Goal: Information Seeking & Learning: Learn about a topic

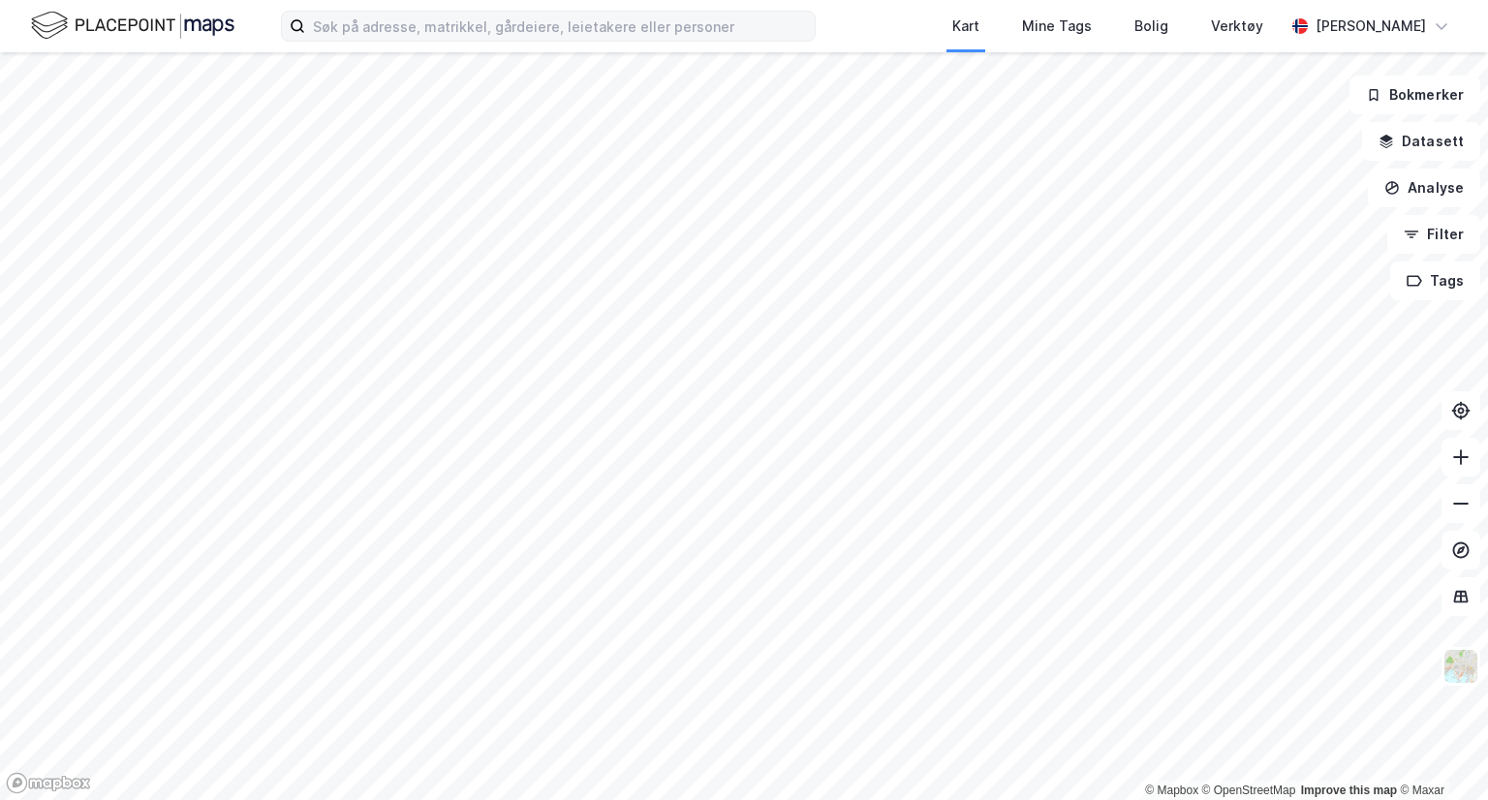
click at [574, 41] on label at bounding box center [548, 26] width 535 height 31
click at [574, 41] on input at bounding box center [560, 26] width 510 height 29
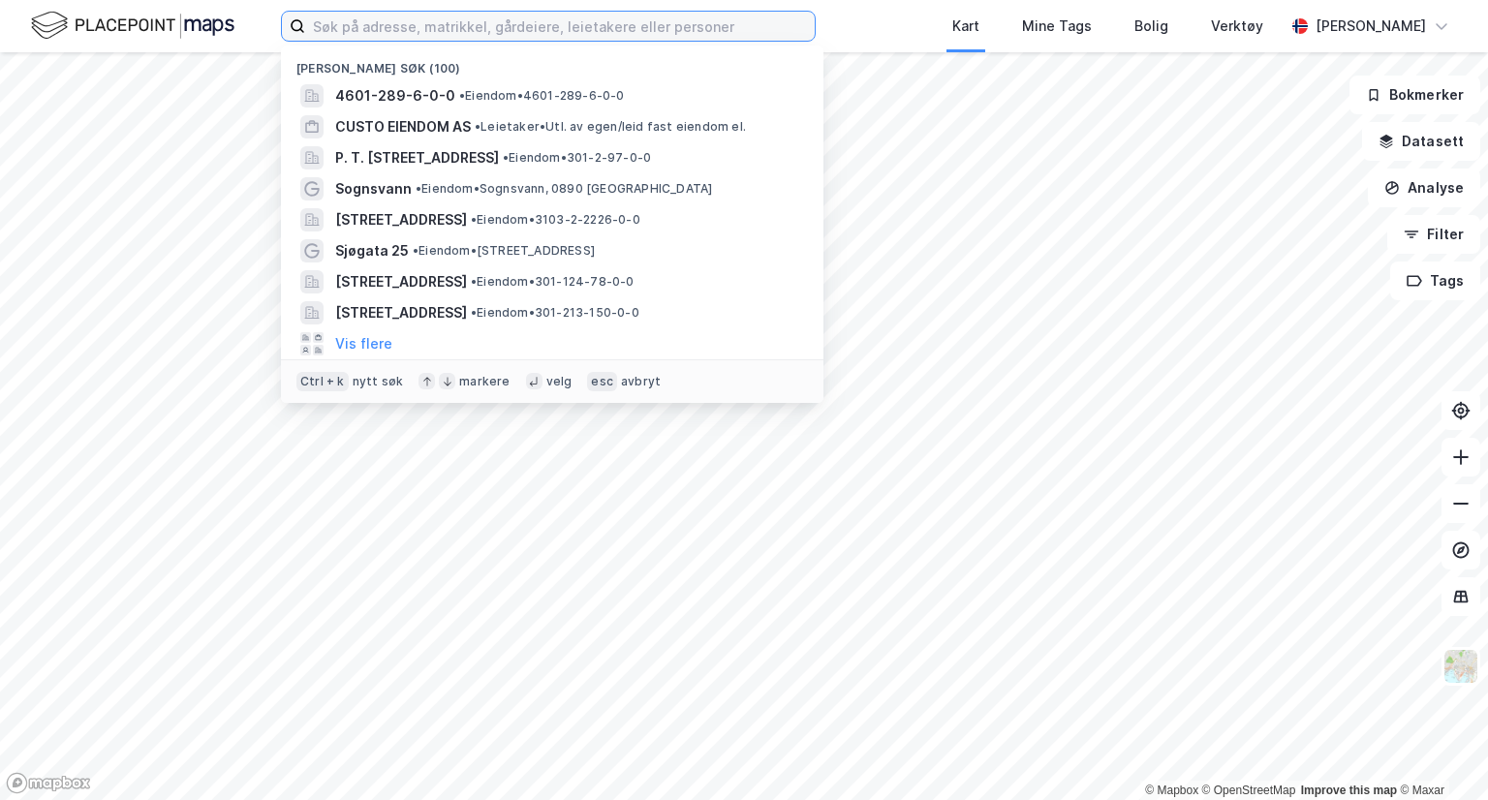
click at [575, 28] on input at bounding box center [560, 26] width 510 height 29
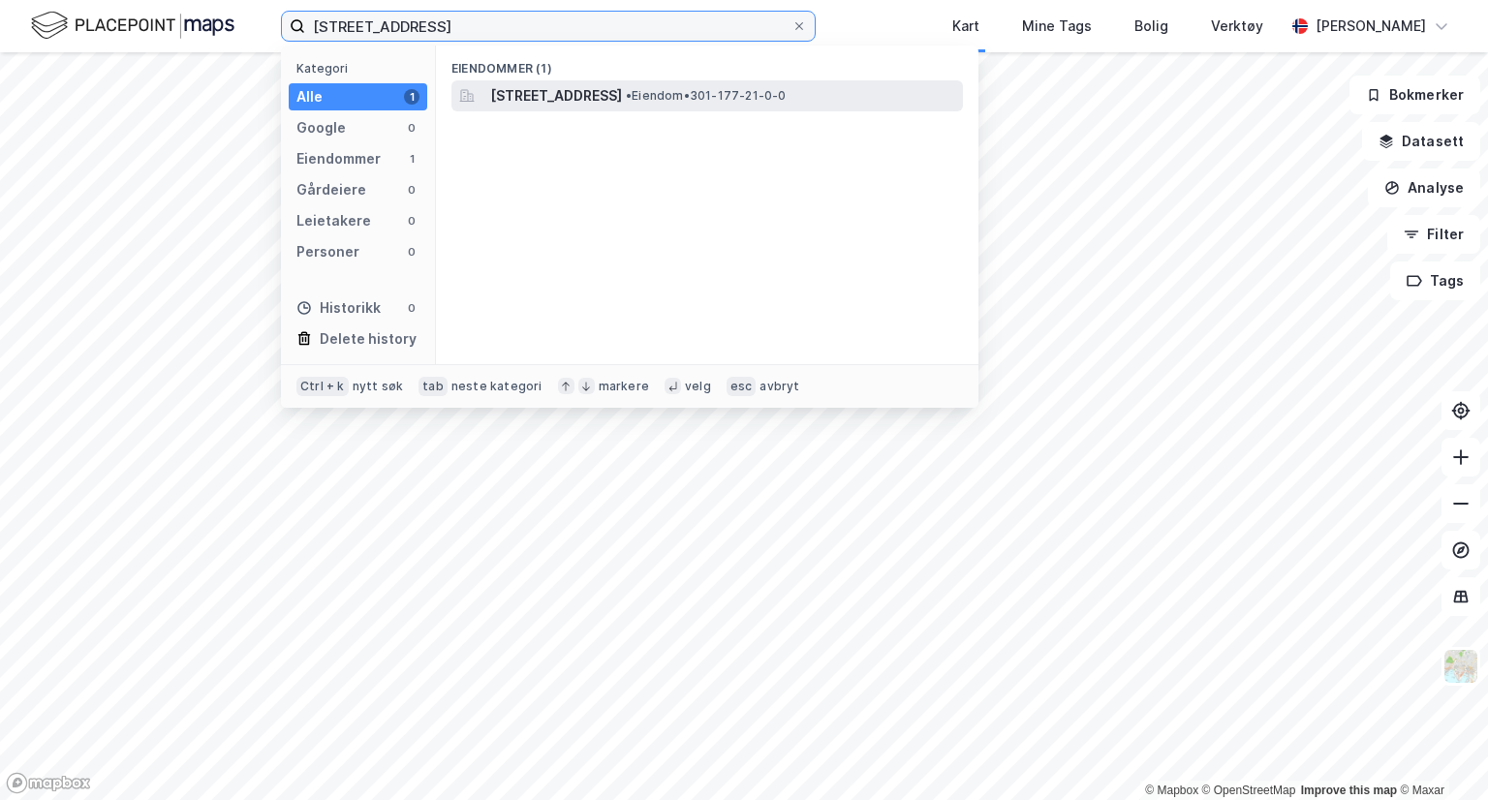
type input "[STREET_ADDRESS]"
